Goal: Task Accomplishment & Management: Use online tool/utility

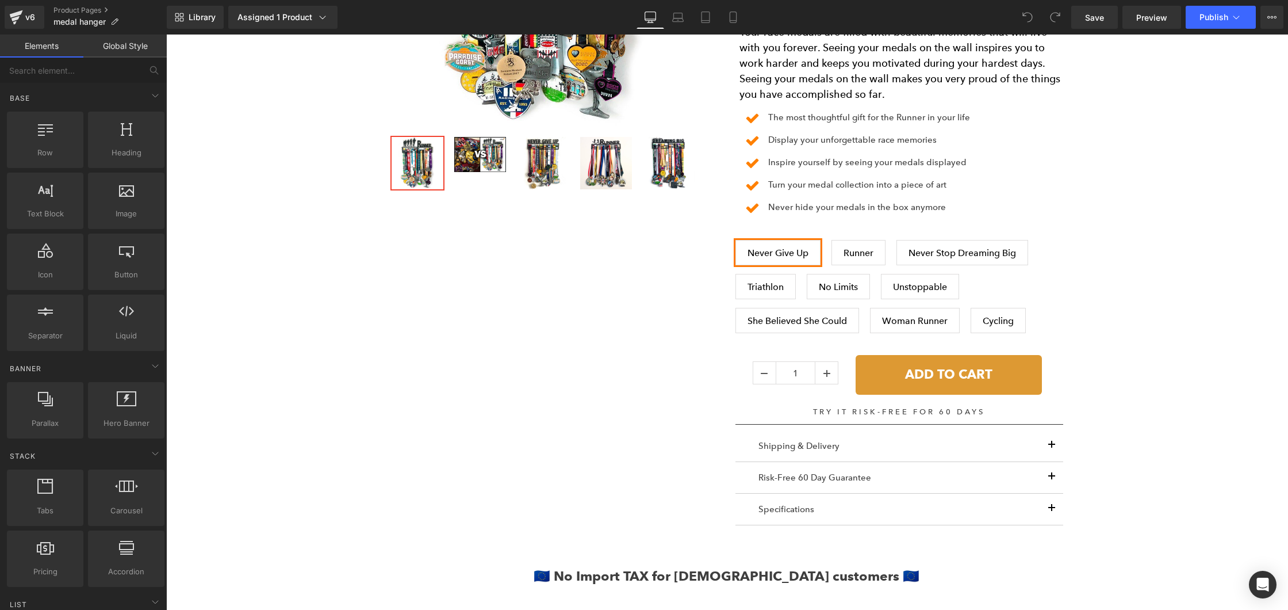
scroll to position [721, 0]
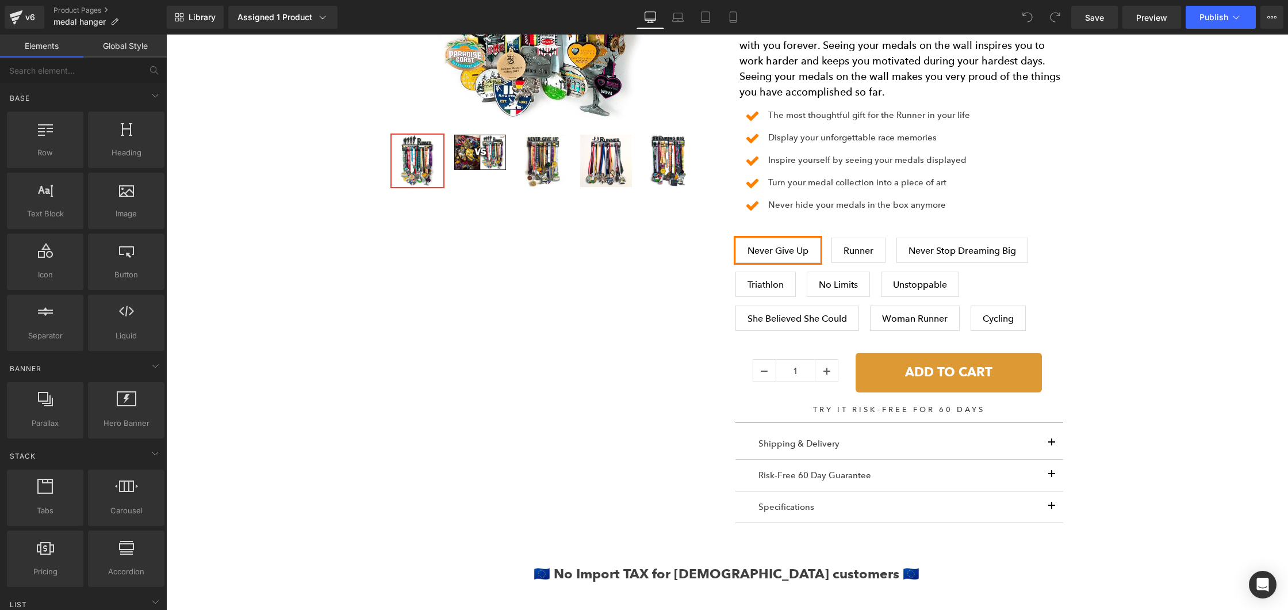
click at [862, 358] on button "ADD TO CART" at bounding box center [949, 372] width 186 height 39
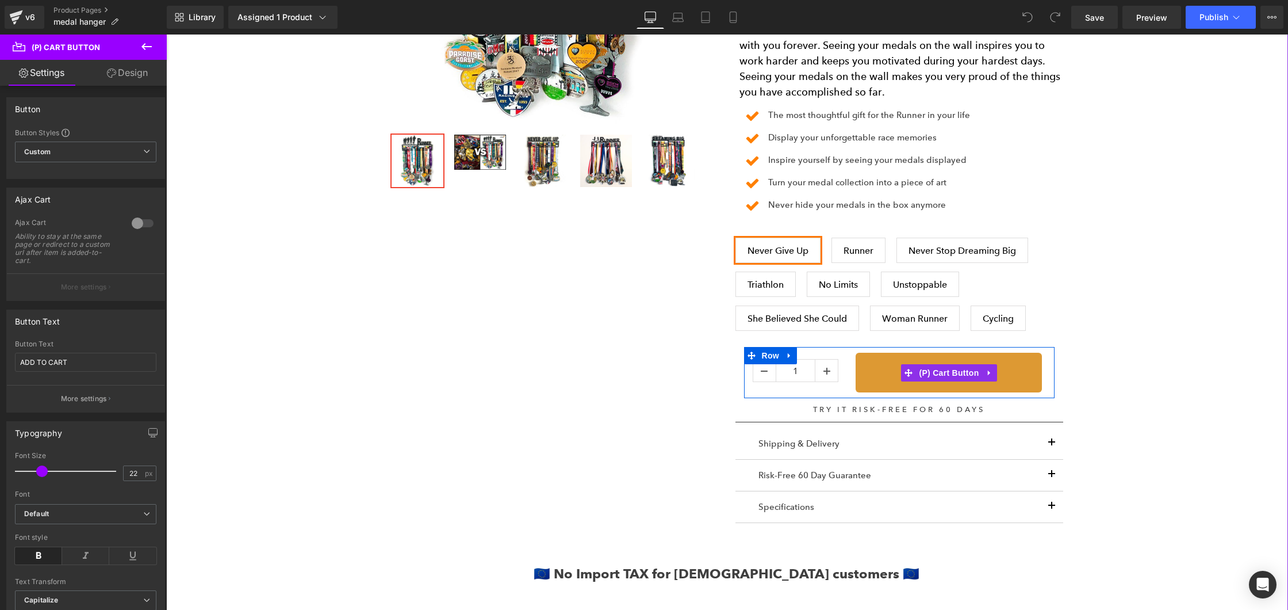
click at [869, 355] on button "ADD TO CART" at bounding box center [949, 372] width 186 height 39
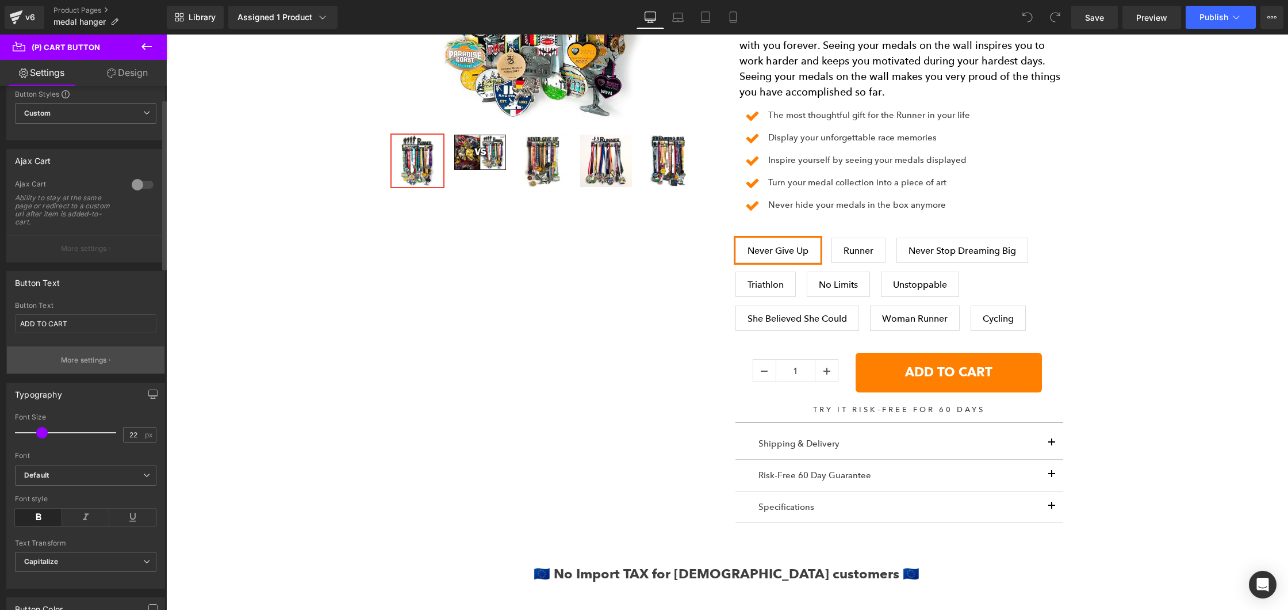
scroll to position [41, 0]
click at [138, 183] on div at bounding box center [143, 182] width 28 height 18
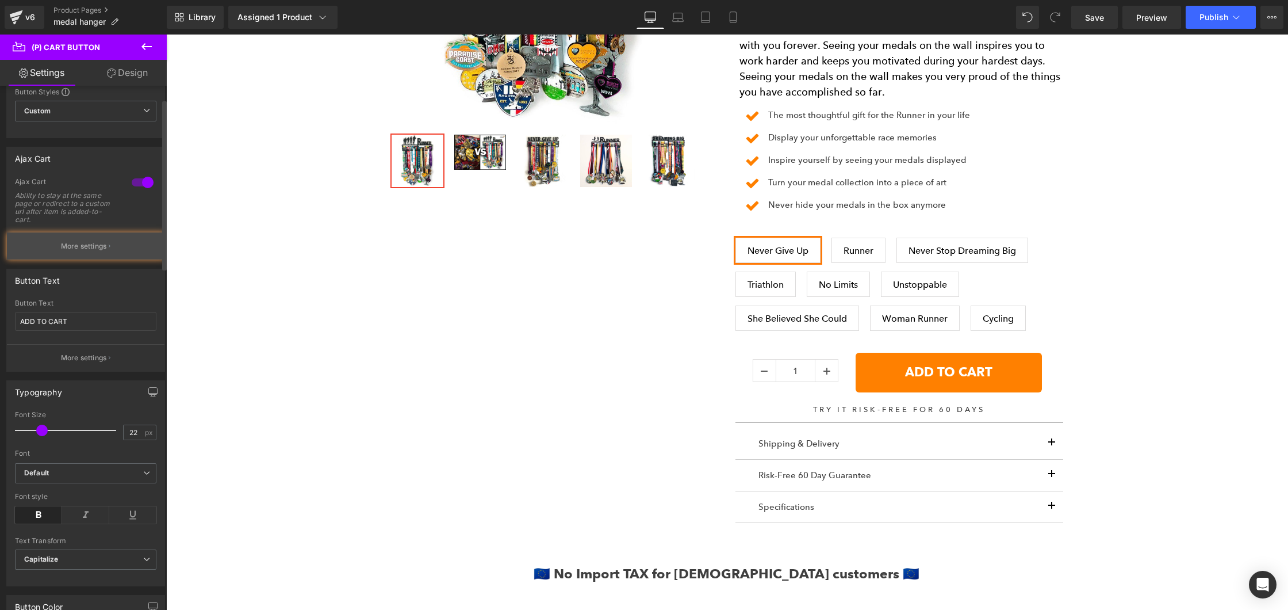
click at [82, 250] on p "More settings" at bounding box center [84, 246] width 46 height 10
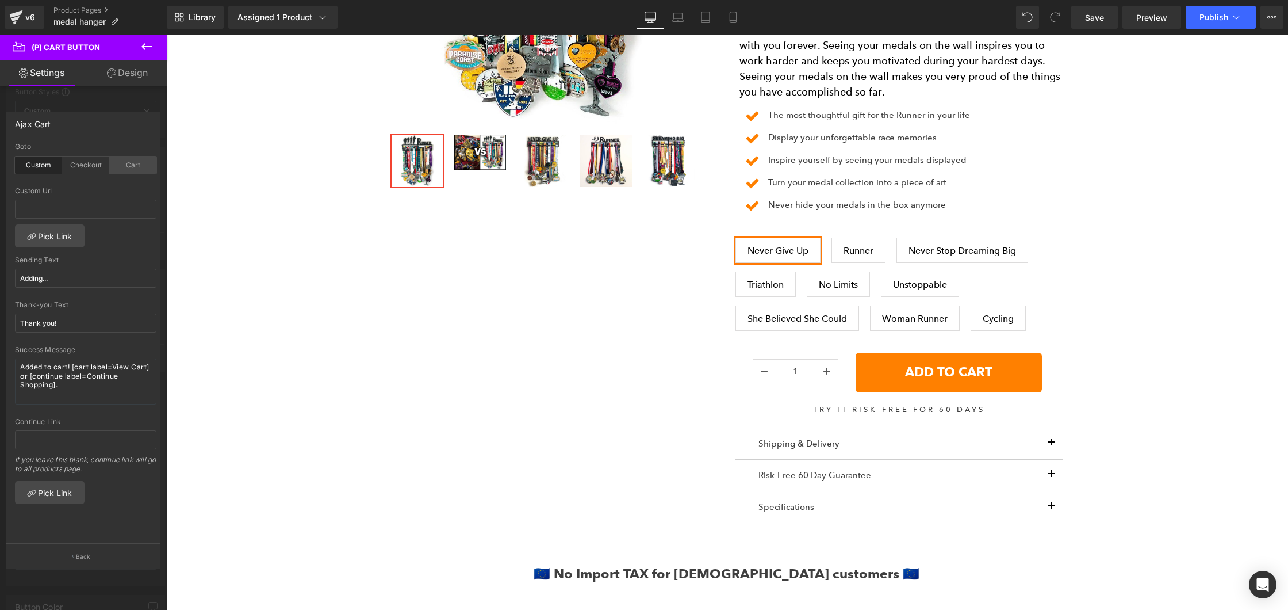
click at [116, 163] on div "Cart" at bounding box center [132, 164] width 47 height 17
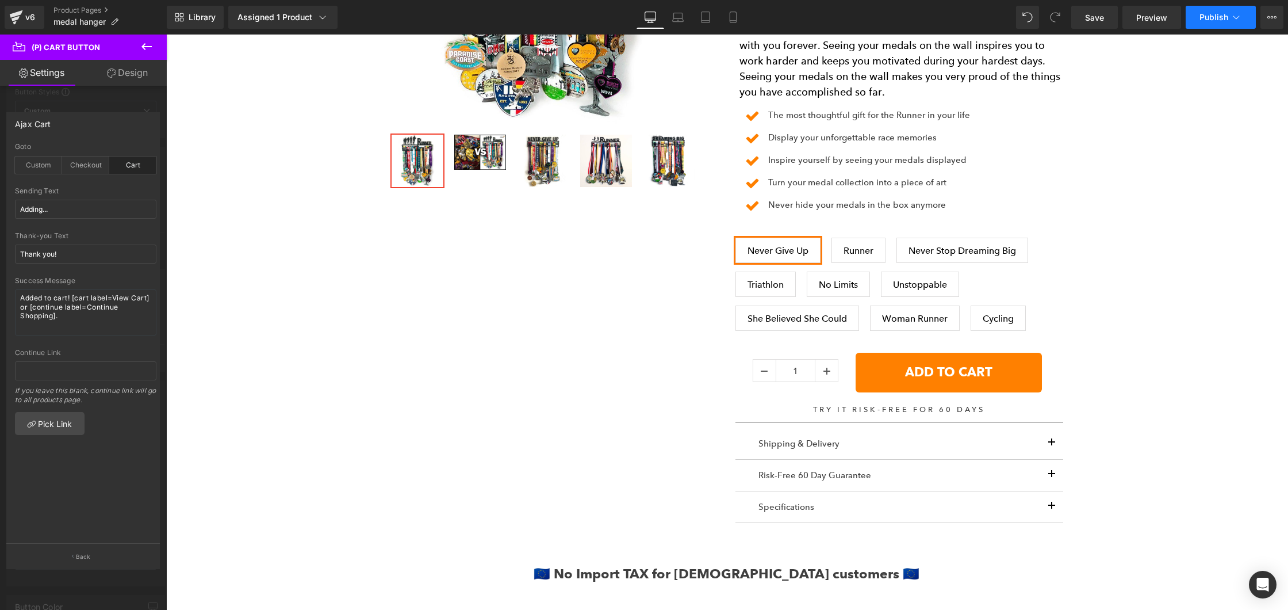
click at [1219, 6] on button "Publish" at bounding box center [1221, 17] width 70 height 23
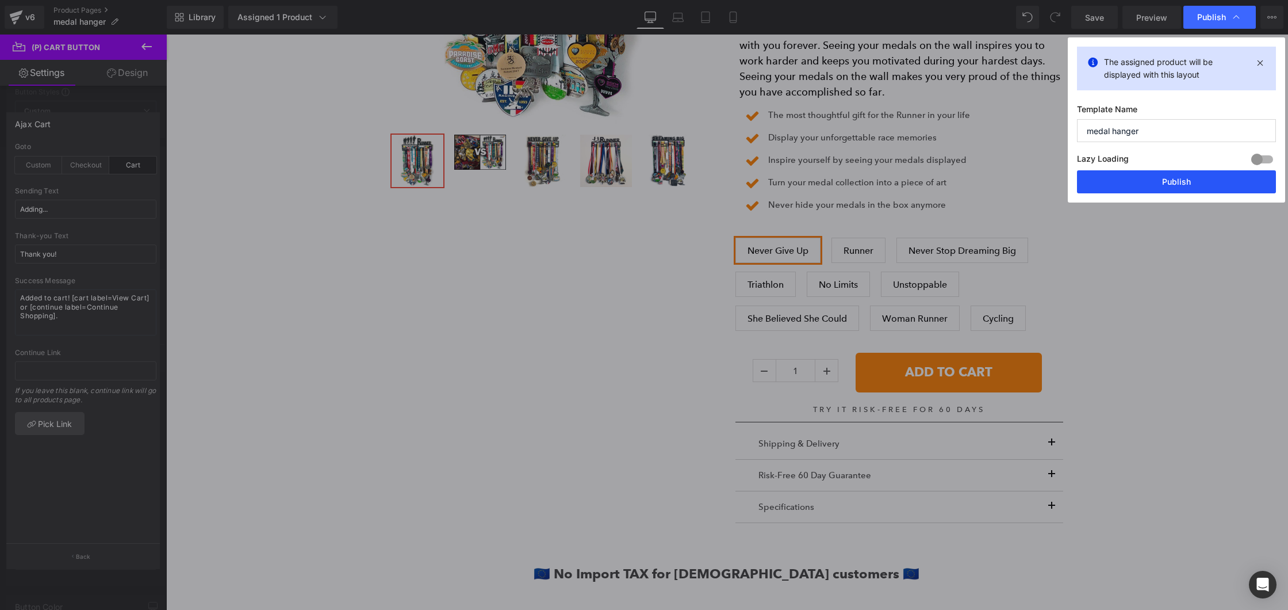
click at [1133, 185] on button "Publish" at bounding box center [1176, 181] width 199 height 23
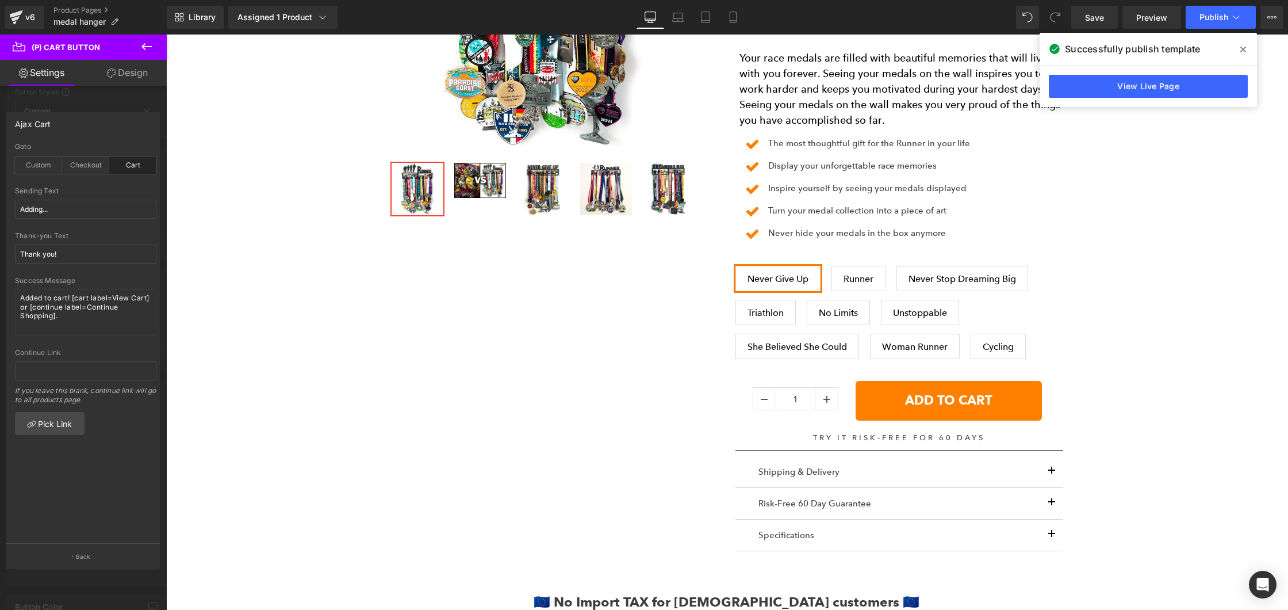
scroll to position [690, 0]
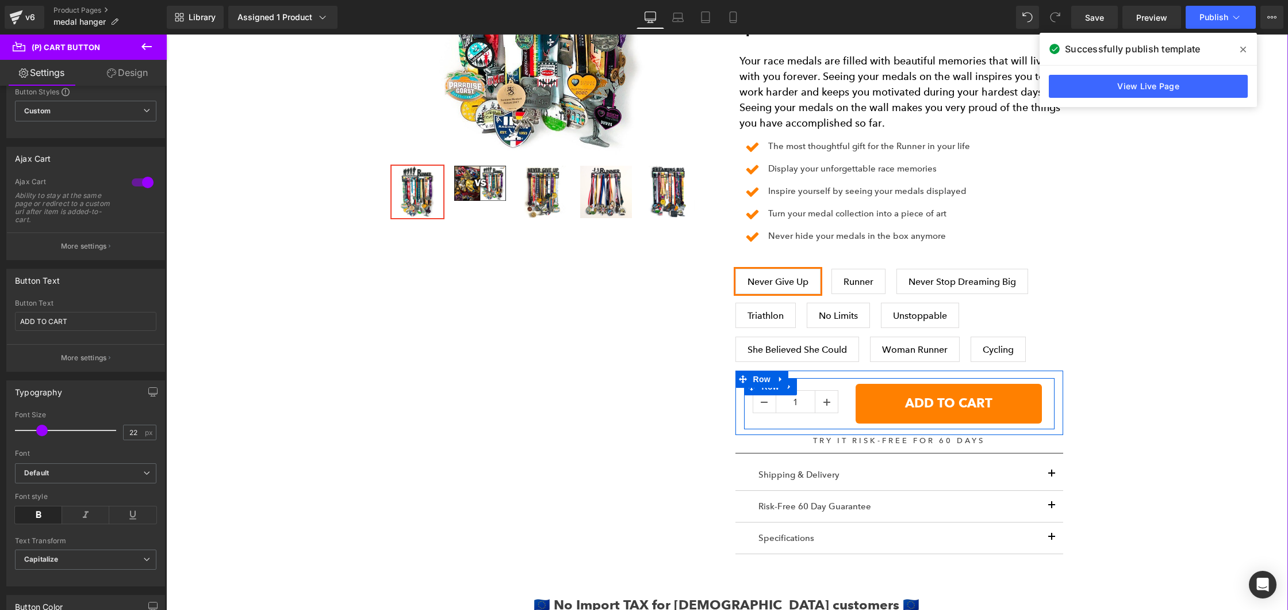
click at [848, 389] on div "ADD TO CART (P) Cart Button" at bounding box center [950, 403] width 207 height 39
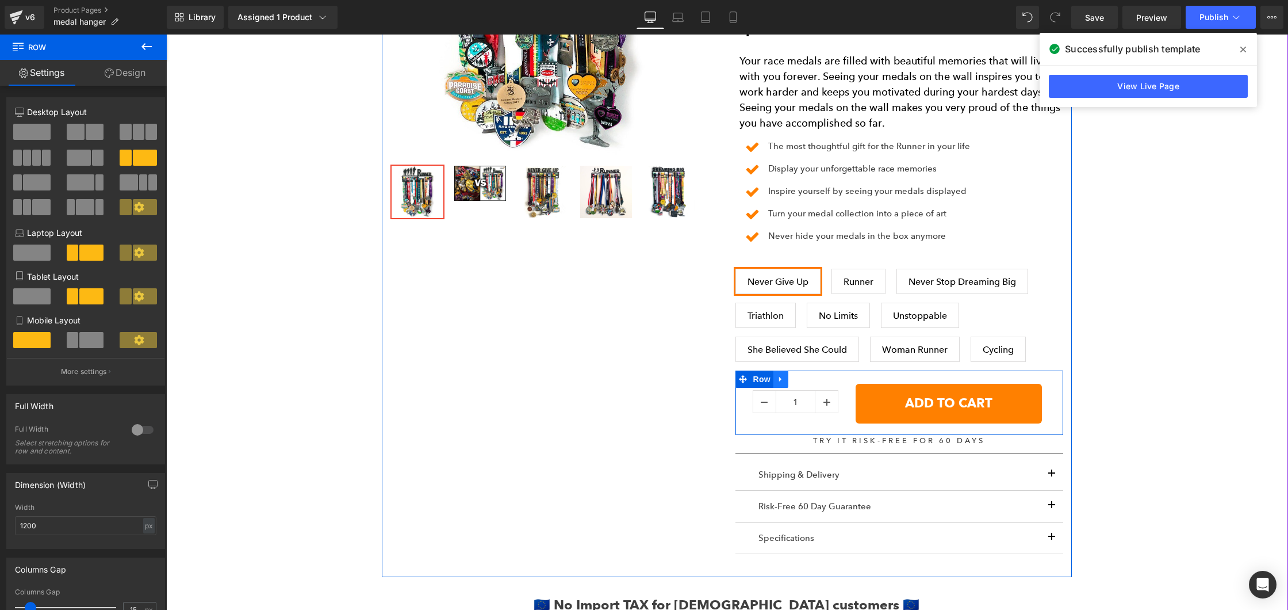
click at [784, 378] on icon at bounding box center [781, 379] width 8 height 9
click at [812, 376] on icon at bounding box center [811, 379] width 8 height 8
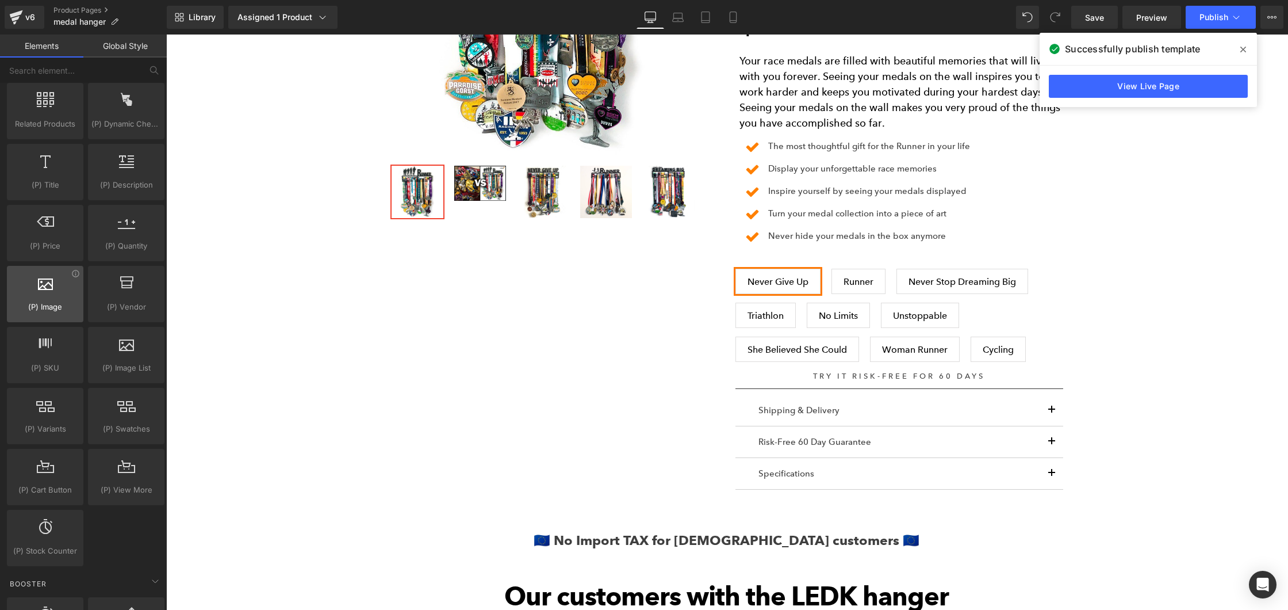
scroll to position [928, 0]
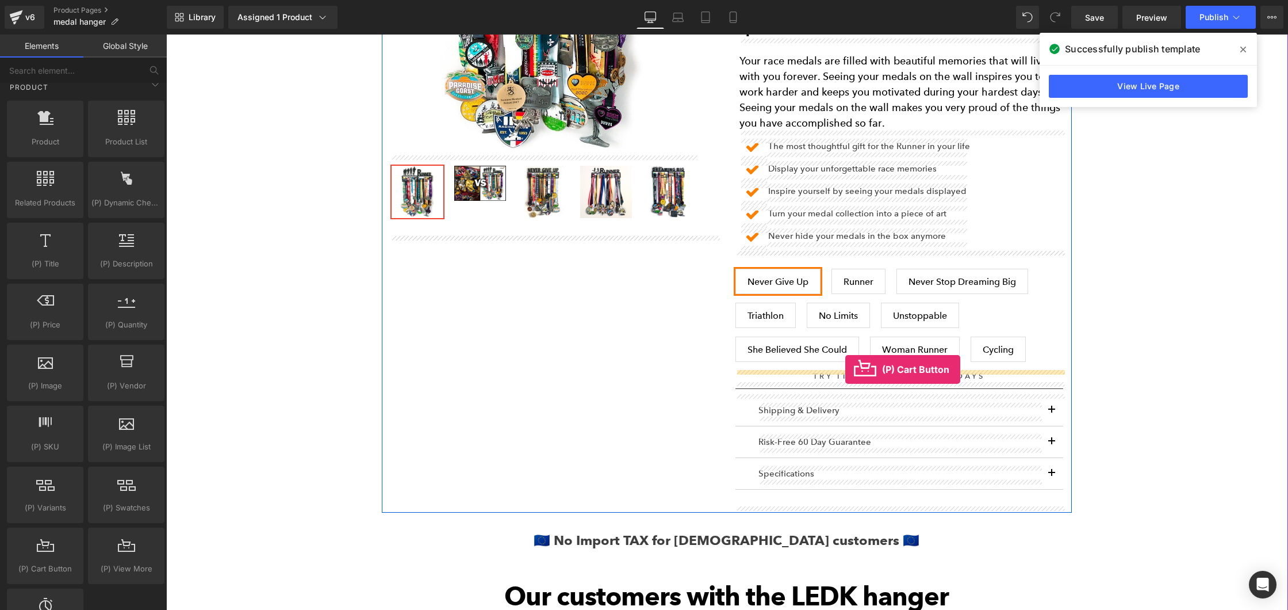
drag, startPoint x: 210, startPoint y: 590, endPoint x: 845, endPoint y: 369, distance: 672.6
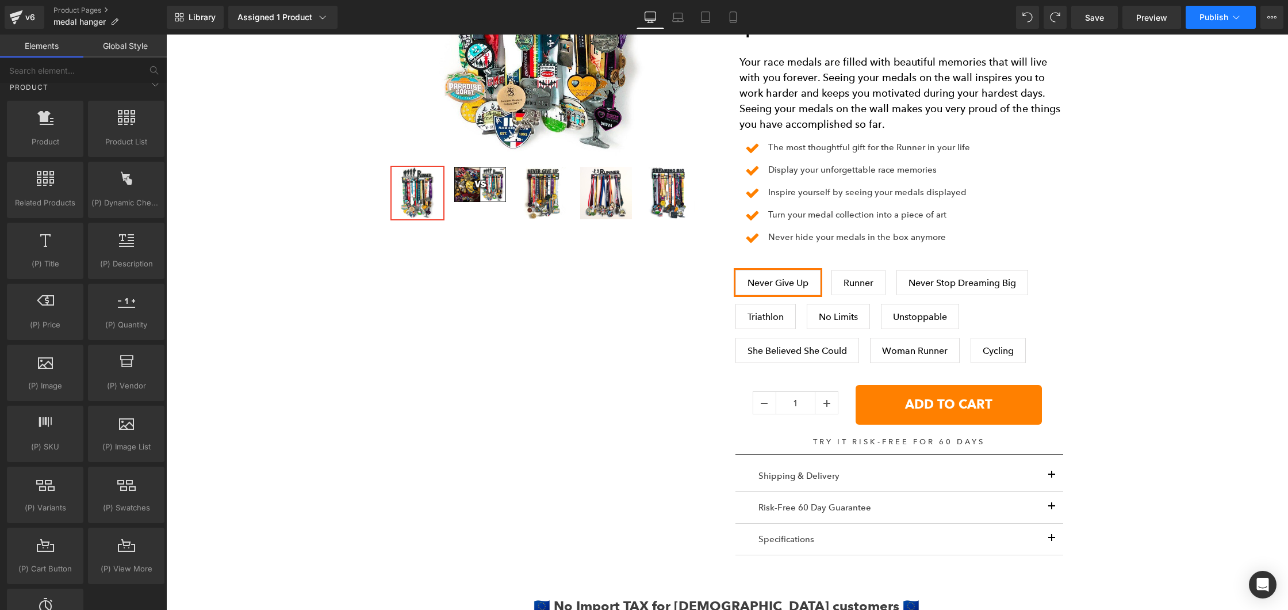
scroll to position [691, 0]
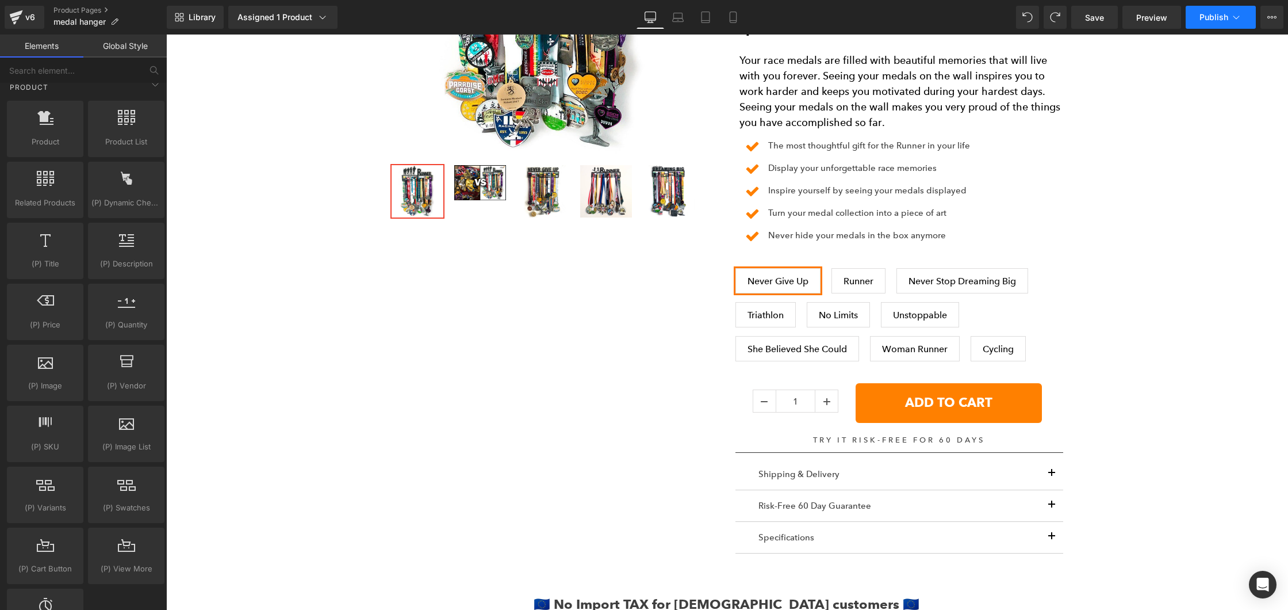
click at [1215, 16] on span "Publish" at bounding box center [1214, 17] width 29 height 9
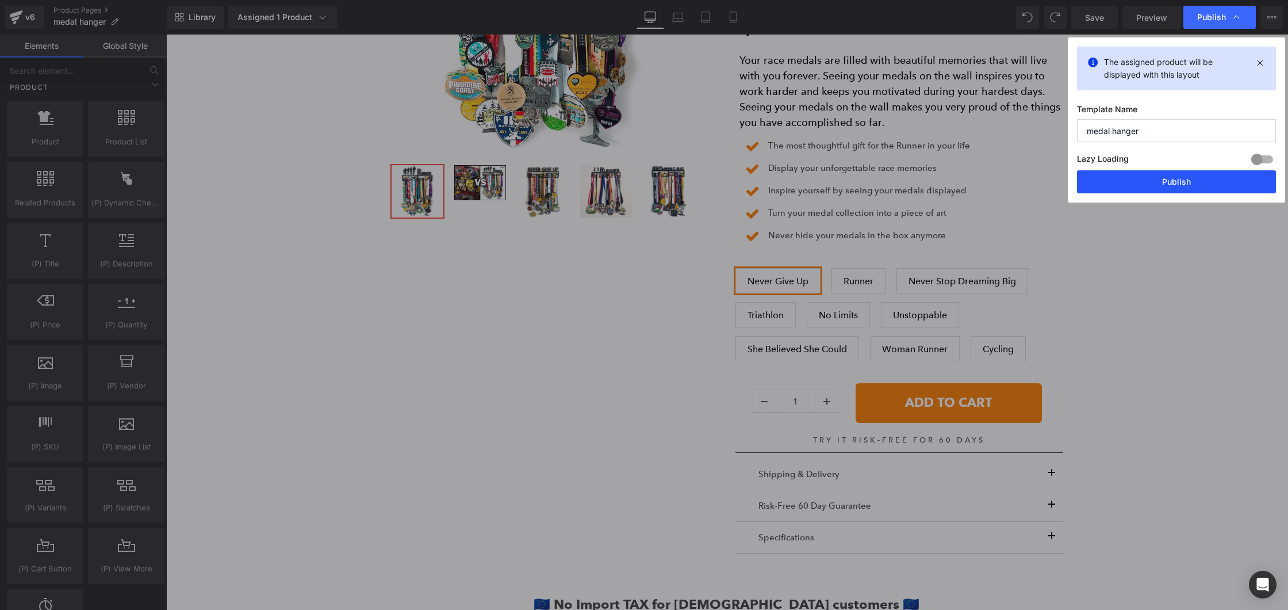
click at [1143, 188] on button "Publish" at bounding box center [1176, 181] width 199 height 23
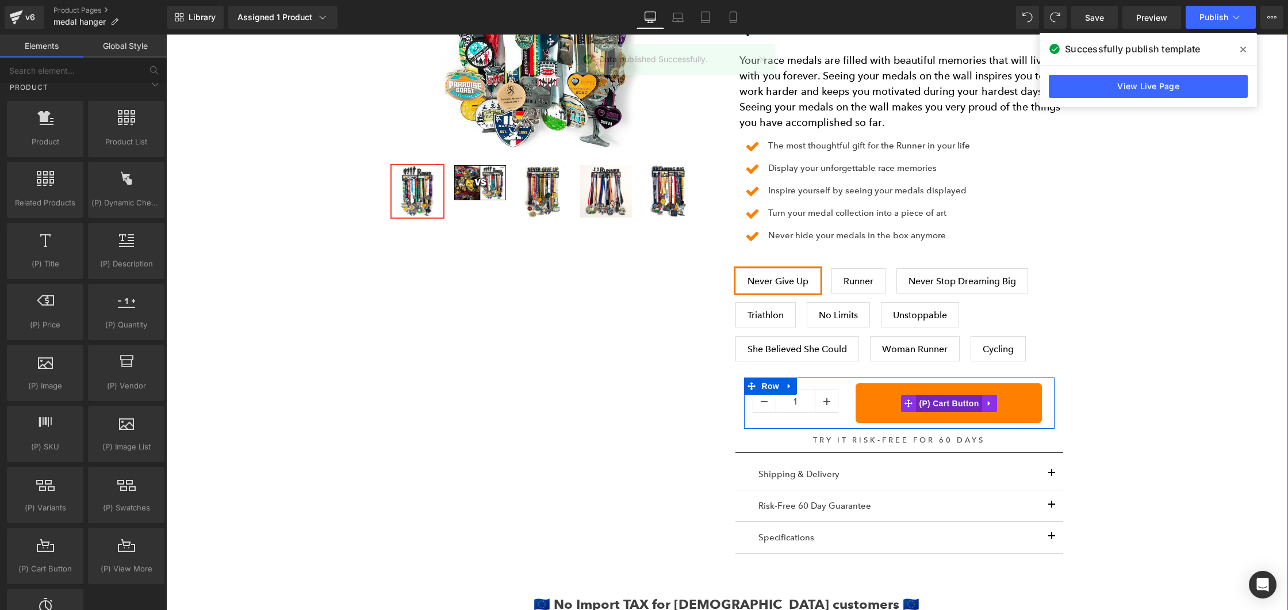
click at [925, 401] on span "(P) Cart Button" at bounding box center [949, 403] width 66 height 17
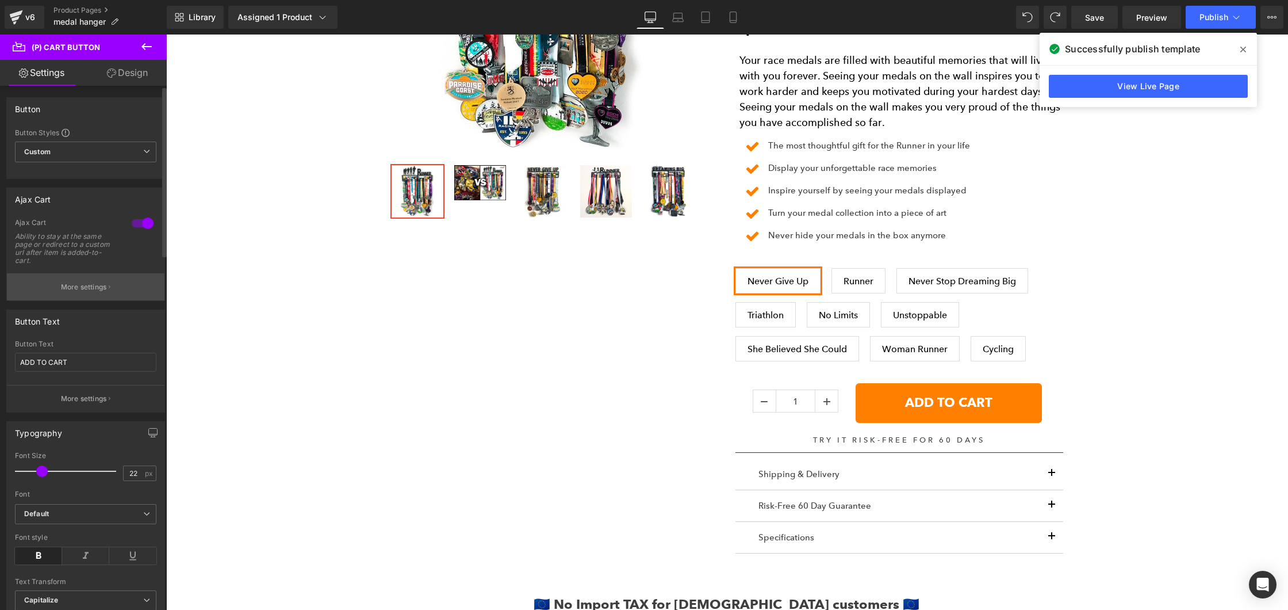
click at [82, 292] on p "More settings" at bounding box center [84, 287] width 46 height 10
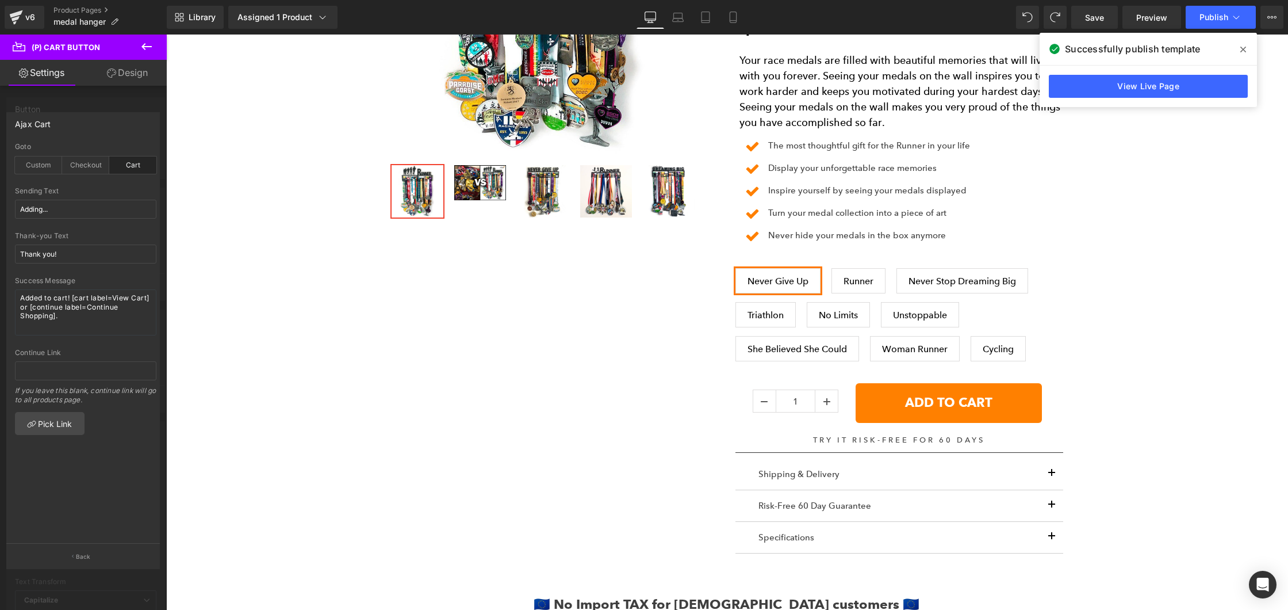
click at [28, 97] on div at bounding box center [83, 325] width 167 height 581
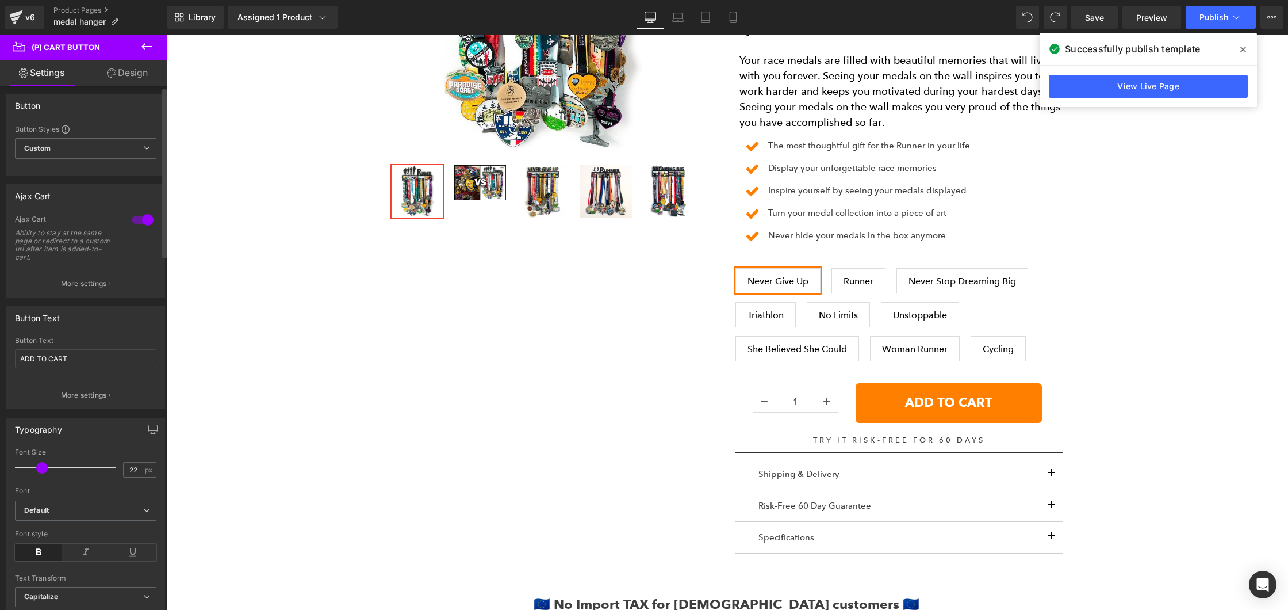
scroll to position [0, 0]
click at [89, 290] on p "More settings" at bounding box center [84, 287] width 46 height 10
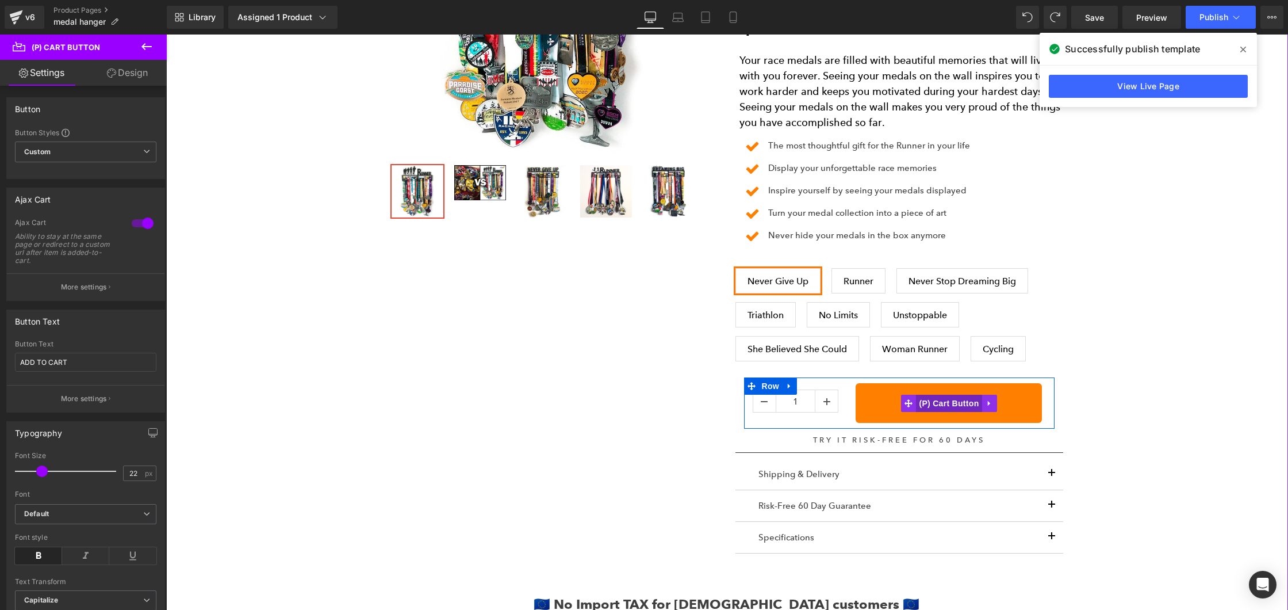
click at [928, 395] on span "(P) Cart Button" at bounding box center [949, 403] width 66 height 17
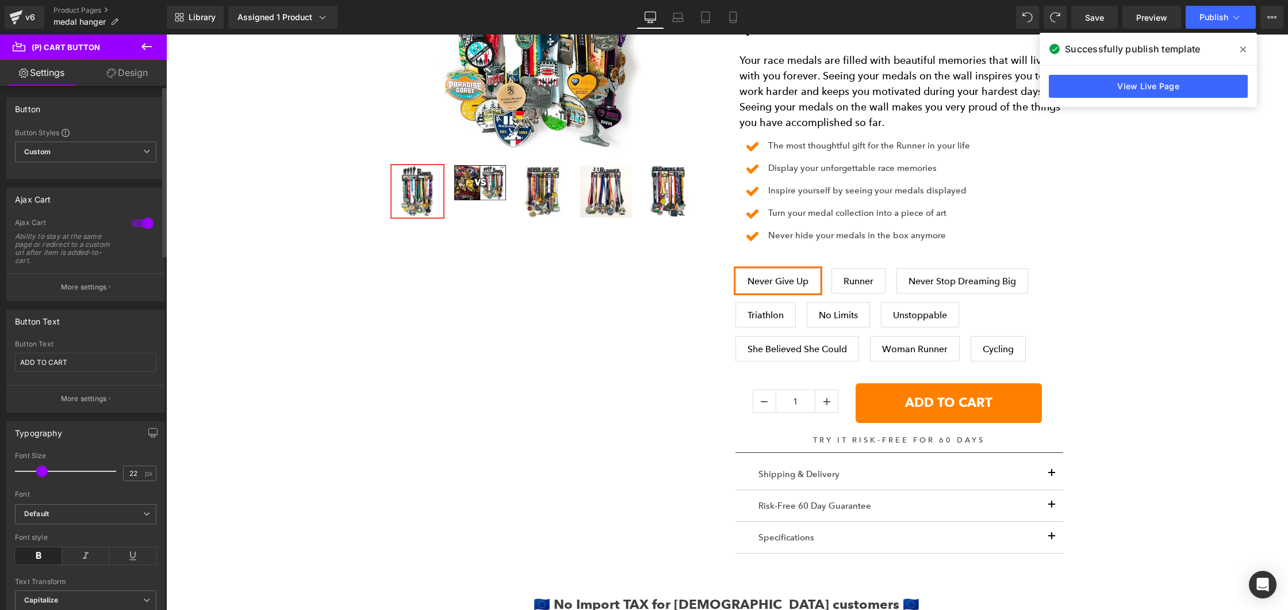
click at [90, 286] on p "More settings" at bounding box center [84, 287] width 46 height 10
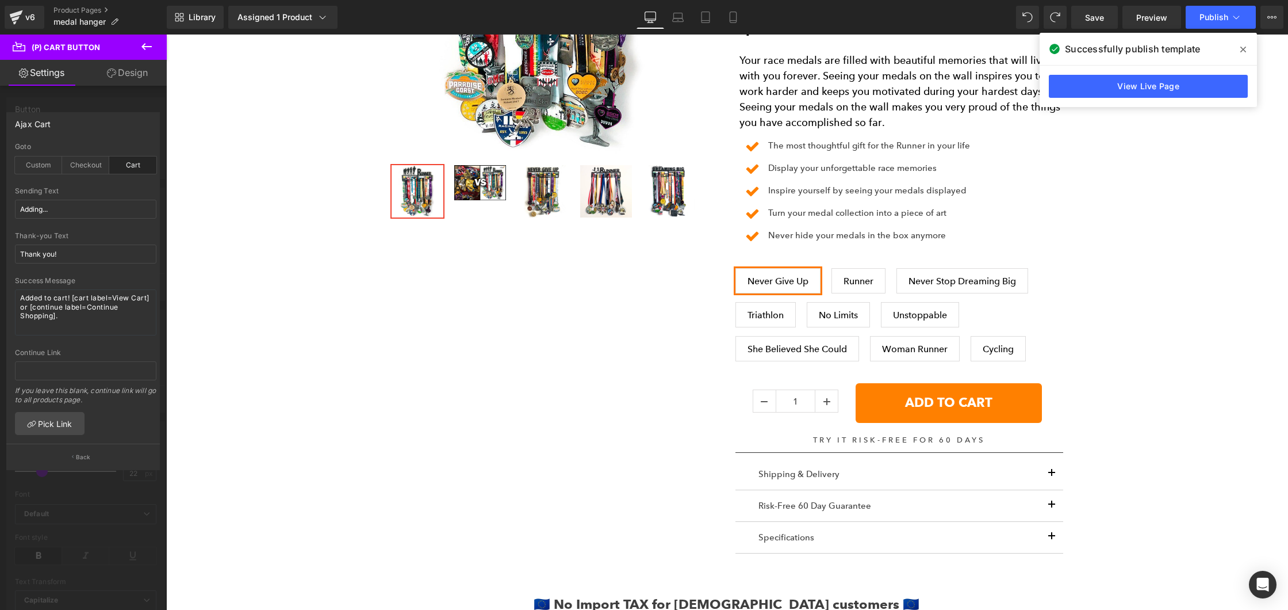
click at [99, 92] on div at bounding box center [83, 325] width 167 height 581
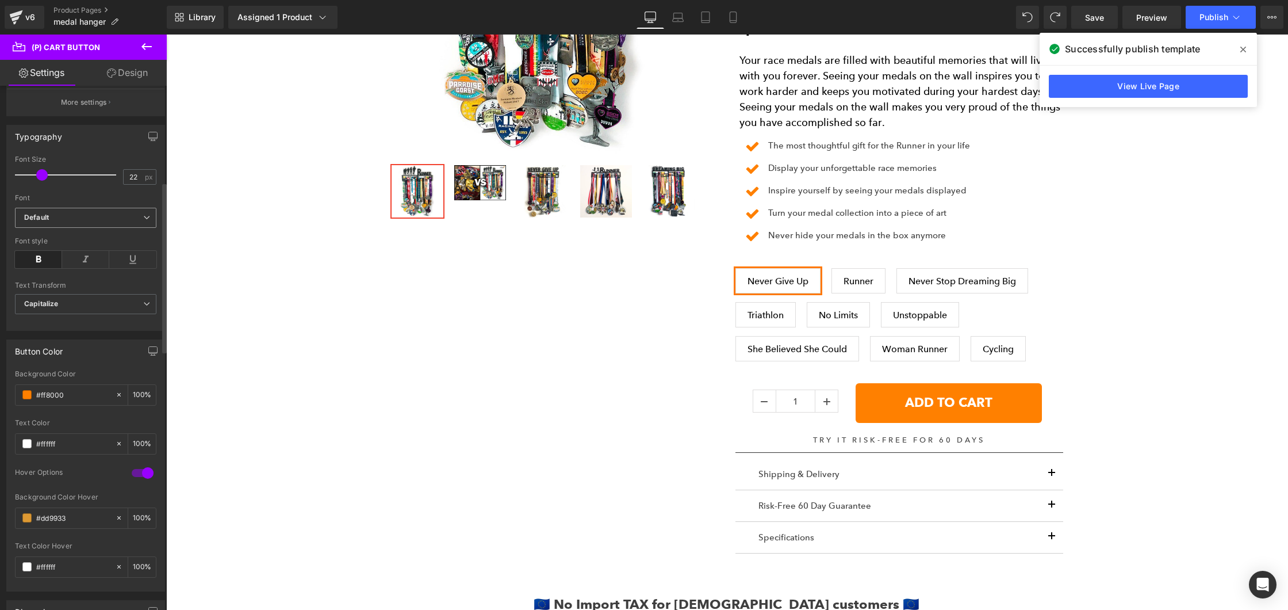
scroll to position [298, 0]
click at [22, 21] on icon at bounding box center [16, 17] width 14 height 29
